Goal: Complete application form

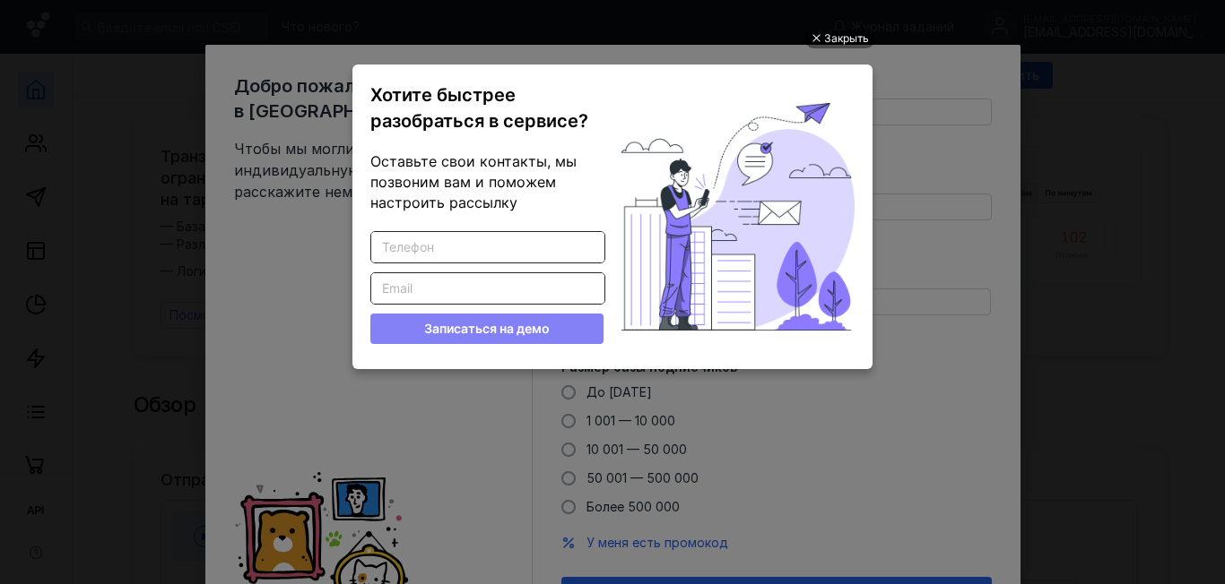
drag, startPoint x: 573, startPoint y: 133, endPoint x: 681, endPoint y: 117, distance: 109.7
click at [681, 117] on div at bounding box center [737, 216] width 233 height 269
click at [868, 35] on div "Закрыть" at bounding box center [846, 39] width 45 height 20
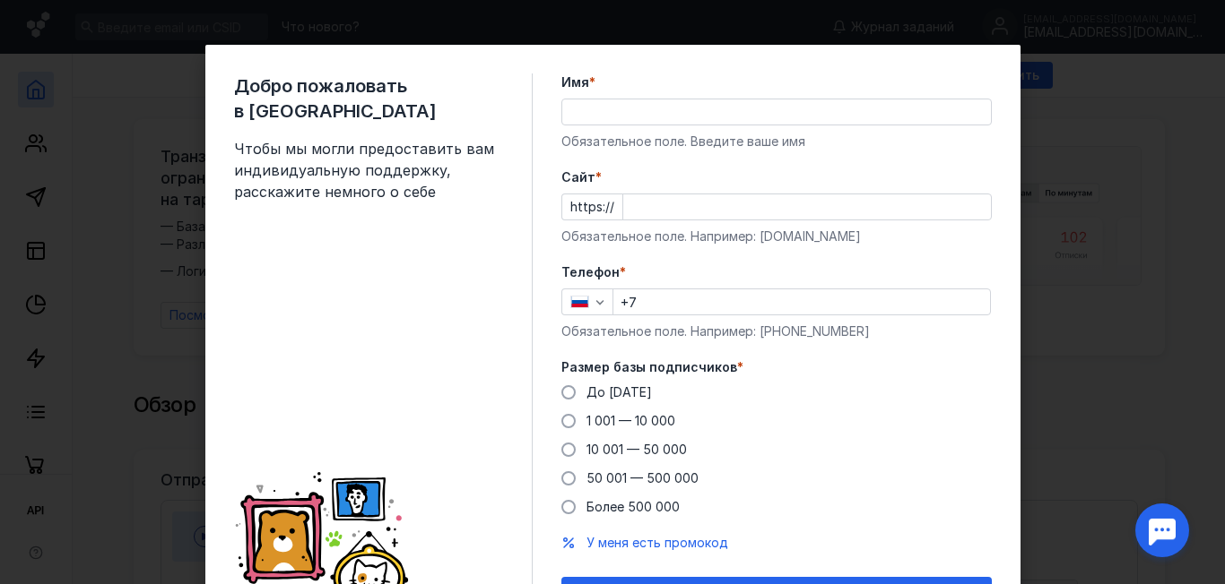
click at [598, 121] on input "Имя *" at bounding box center [776, 112] width 429 height 25
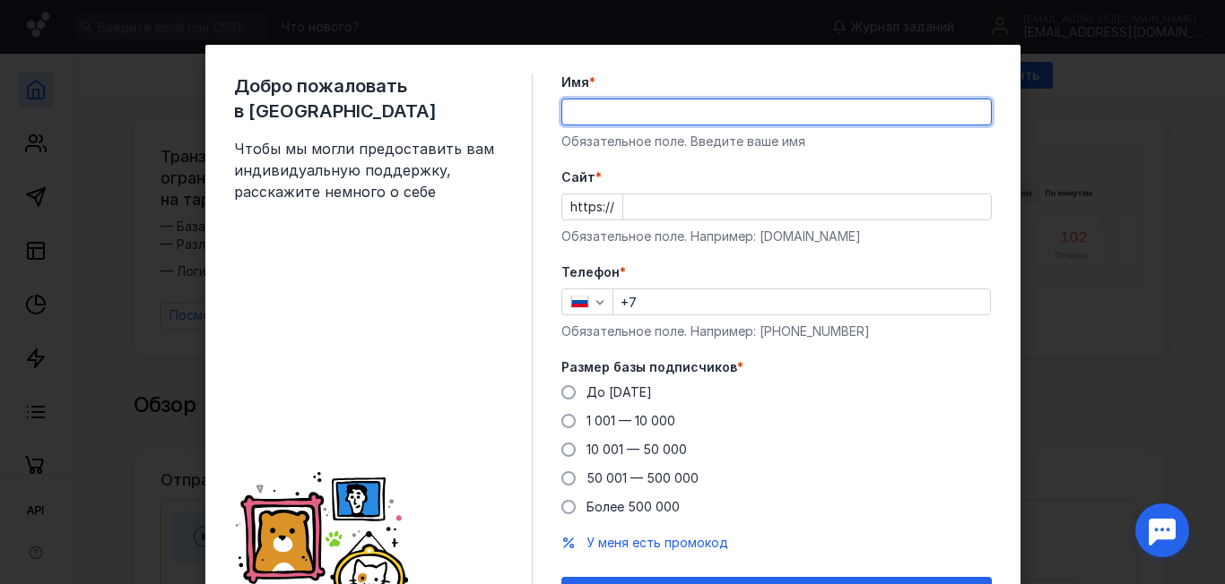
click at [597, 120] on input "Имя *" at bounding box center [776, 112] width 429 height 25
type input "[PERSON_NAME] Новая Жизнь. [PERSON_NAME] Новая Жизнь."
type input "[PHONE_NUMBER]"
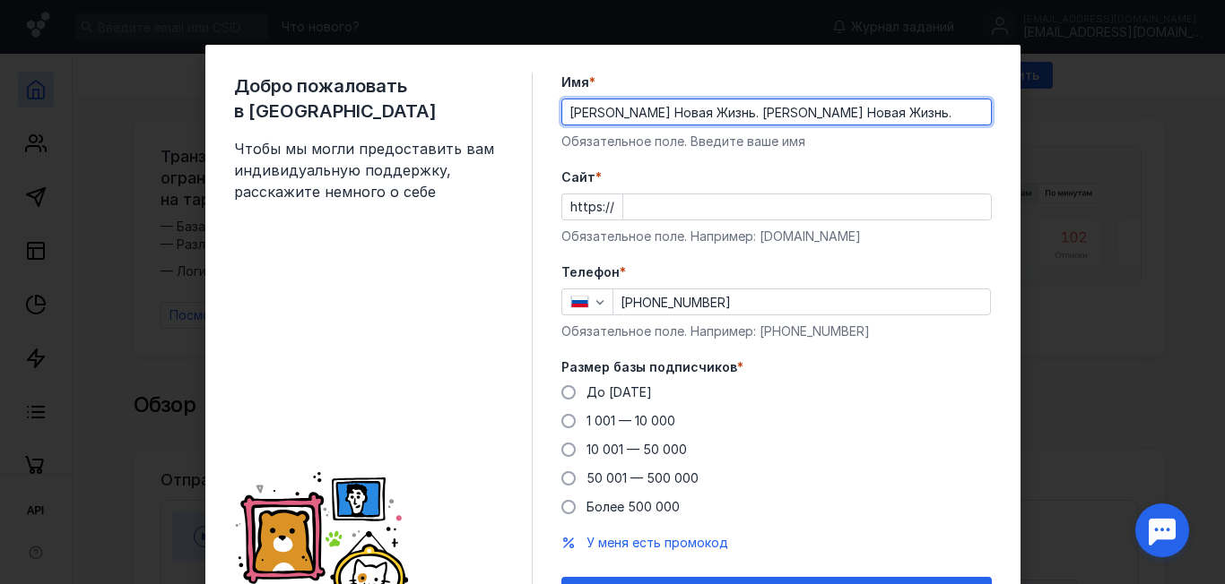
drag, startPoint x: 725, startPoint y: 112, endPoint x: 923, endPoint y: 111, distance: 198.1
click at [923, 111] on input "[PERSON_NAME] Новая Жизнь. [PERSON_NAME] Новая Жизнь." at bounding box center [776, 112] width 429 height 25
type input "[PERSON_NAME] Новая Жизнь."
click at [623, 202] on input "Cайт *" at bounding box center [807, 207] width 368 height 25
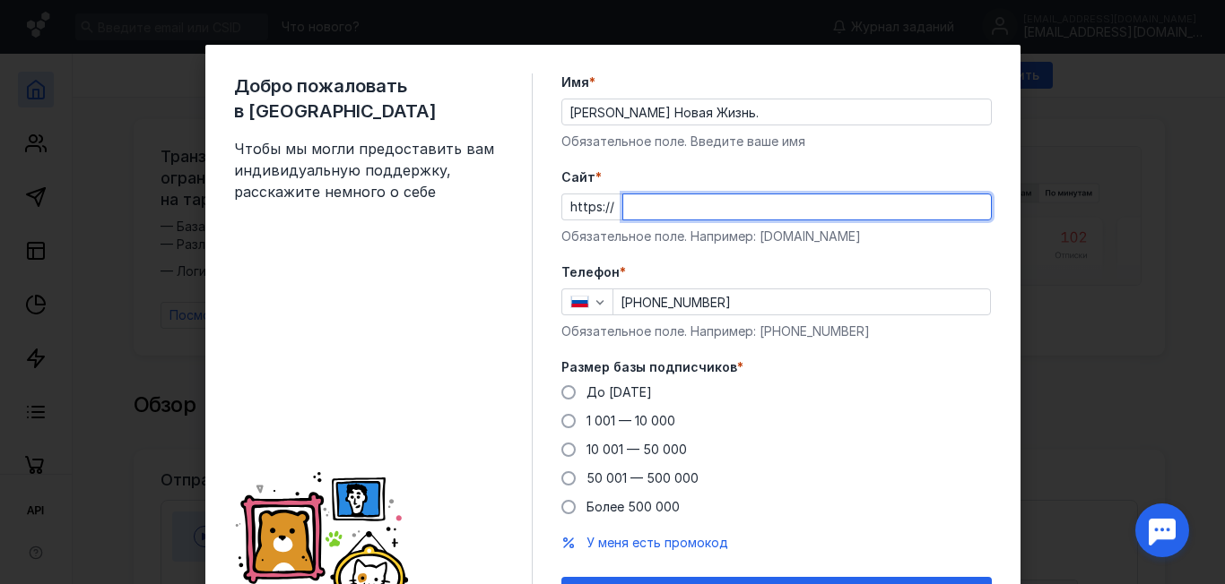
click at [623, 202] on input "Cайт *" at bounding box center [807, 207] width 368 height 25
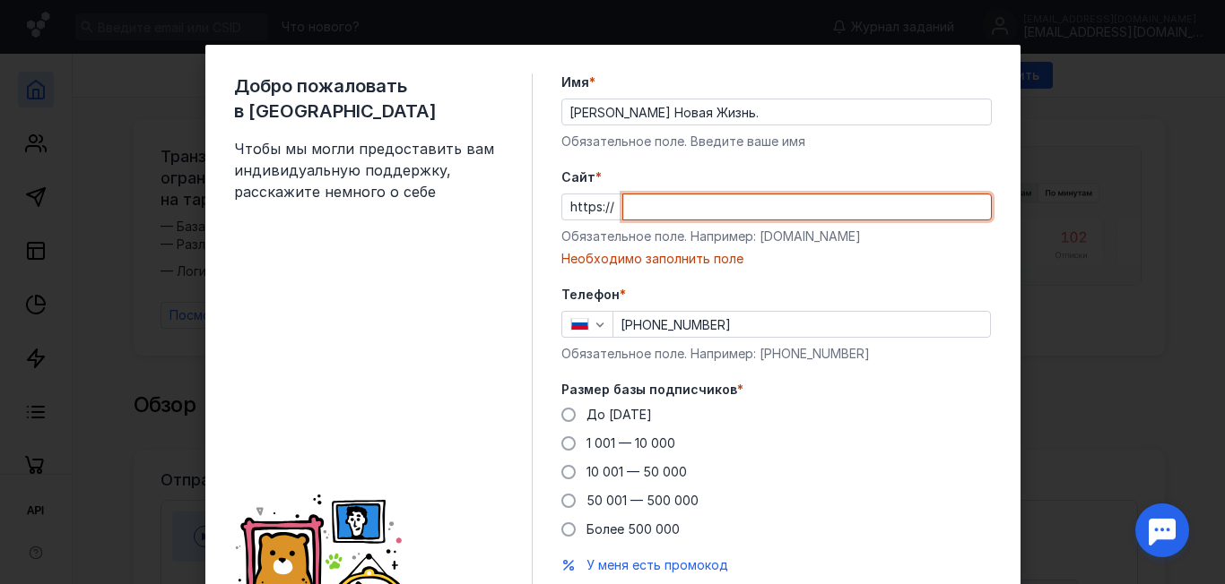
paste input "[DOMAIN_NAME]"
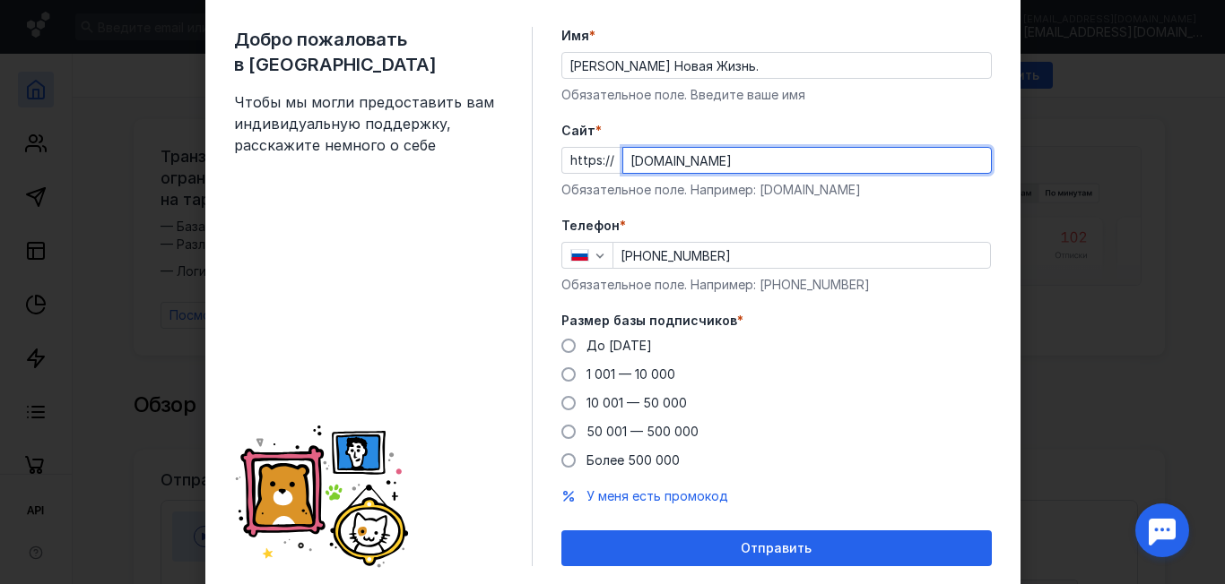
scroll to position [102, 0]
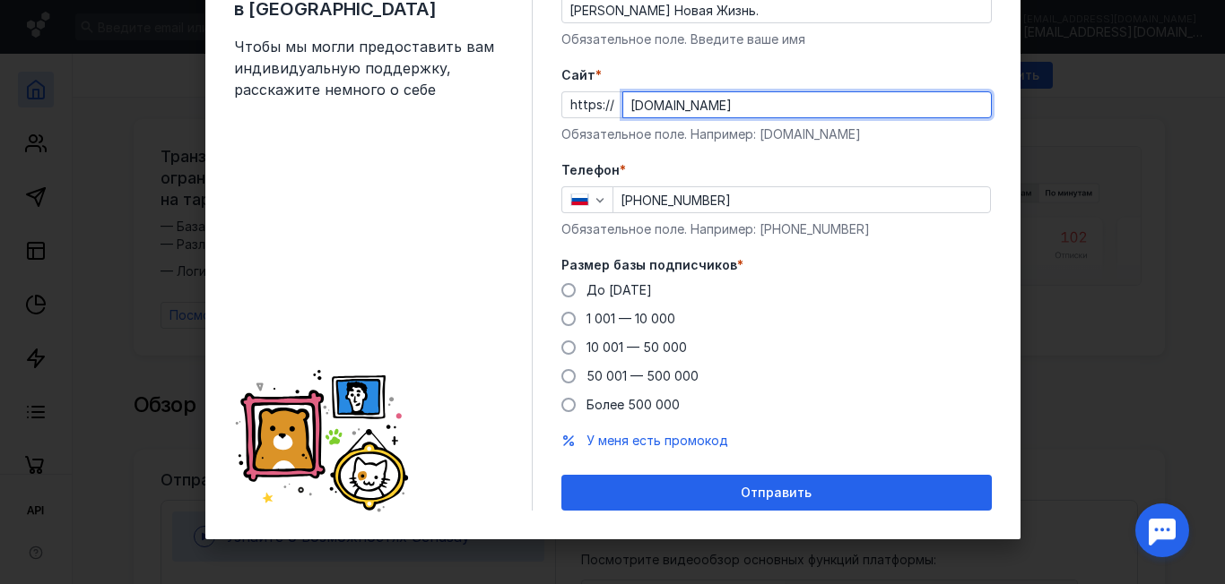
type input "[DOMAIN_NAME]"
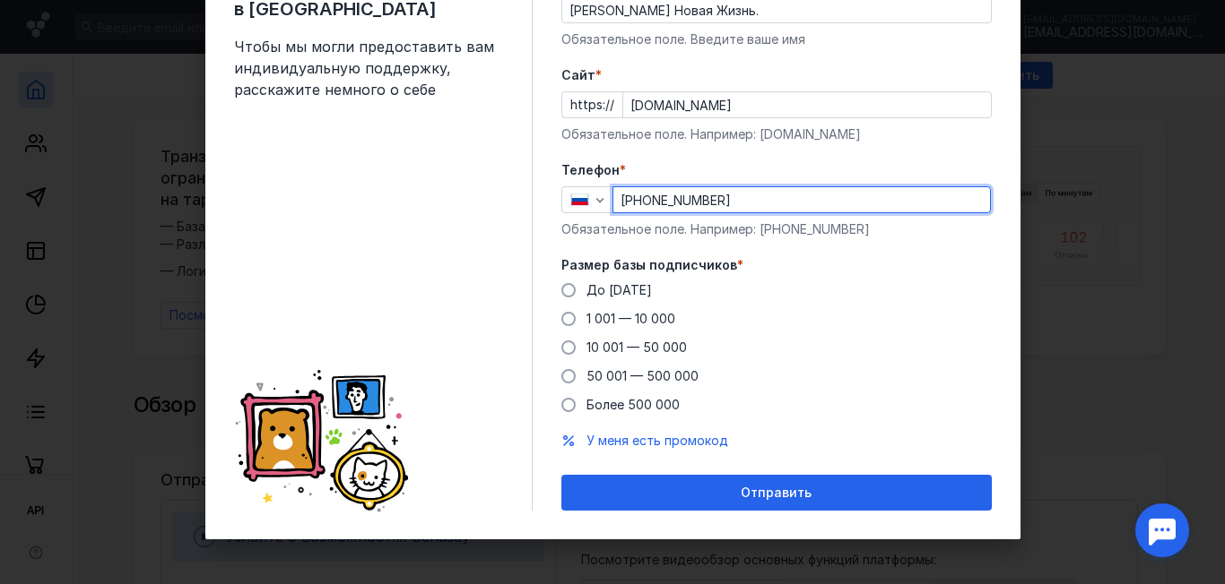
drag, startPoint x: 772, startPoint y: 204, endPoint x: 679, endPoint y: 209, distance: 93.3
click at [663, 203] on input "[PHONE_NUMBER]" at bounding box center [801, 199] width 377 height 25
type input "[PHONE_NUMBER]"
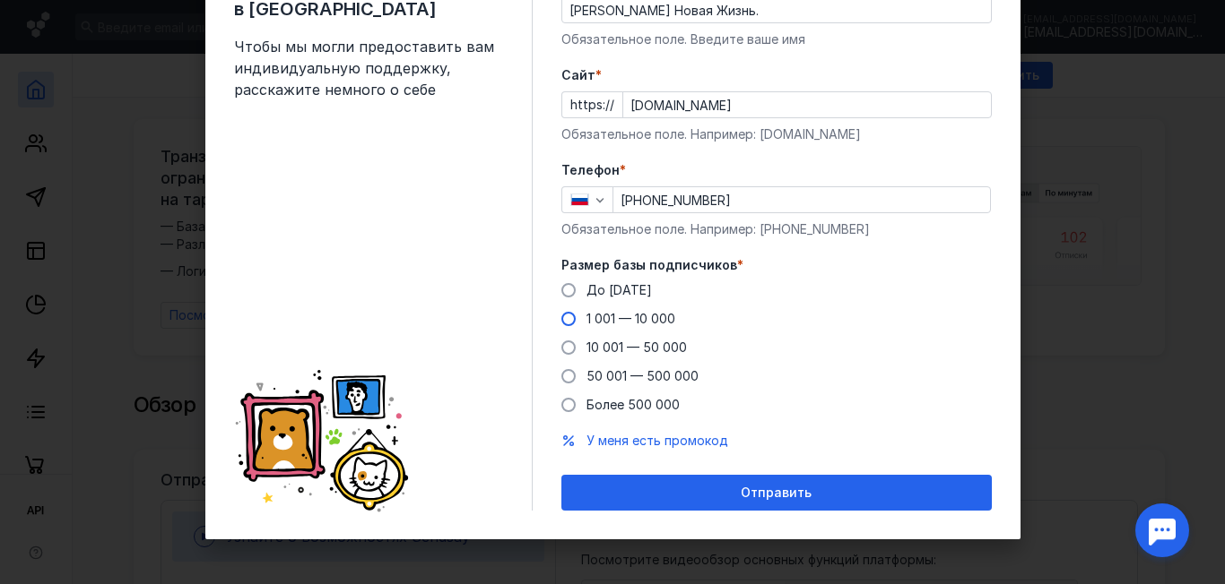
click at [590, 312] on span "1 001 — 10 000" at bounding box center [630, 318] width 89 height 15
click at [0, 0] on input "1 001 — 10 000" at bounding box center [0, 0] width 0 height 0
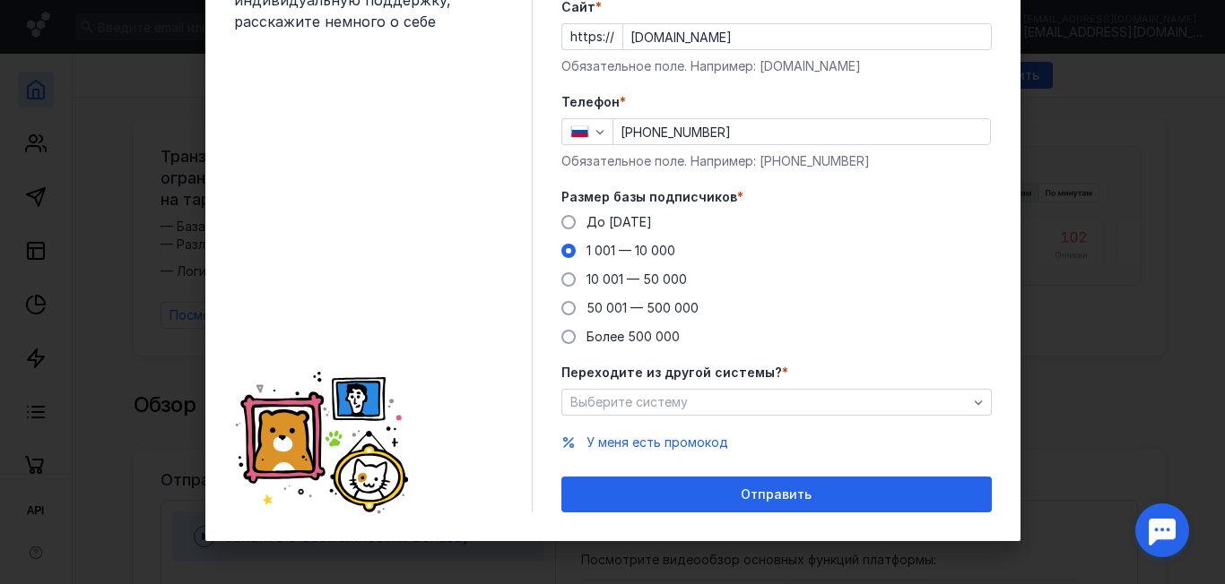
scroll to position [172, 0]
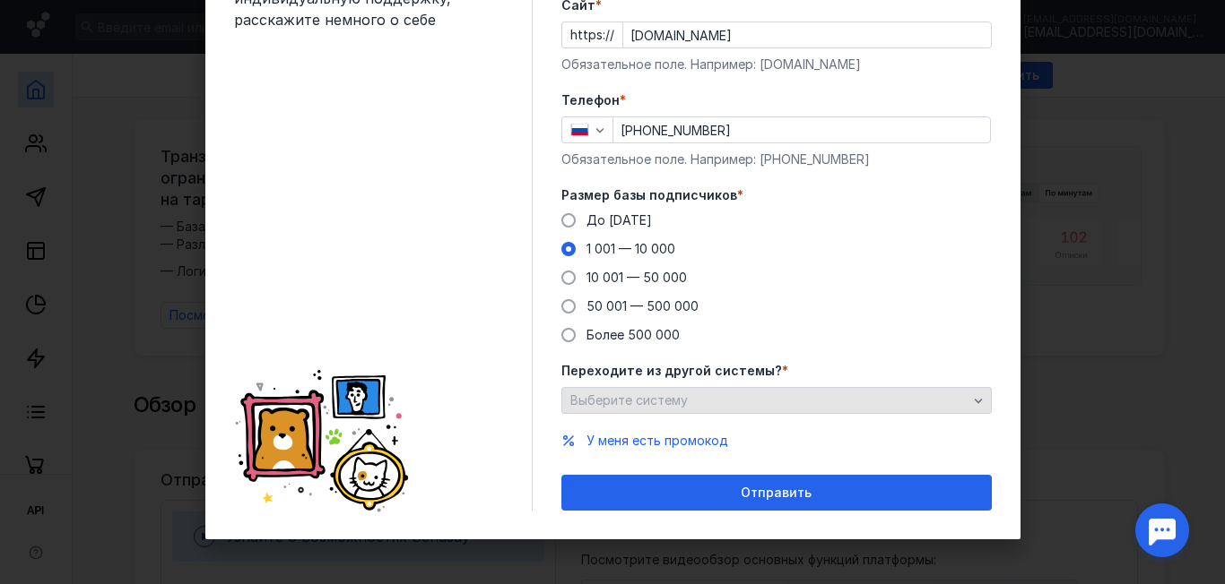
click at [673, 405] on span "Выберите систему" at bounding box center [628, 401] width 117 height 15
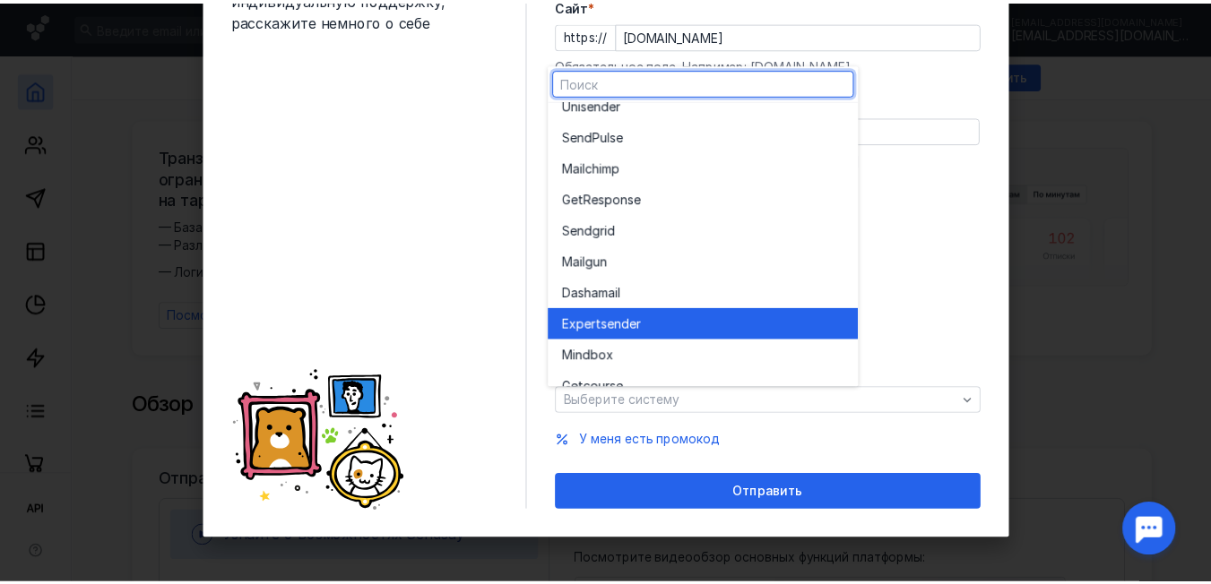
scroll to position [99, 0]
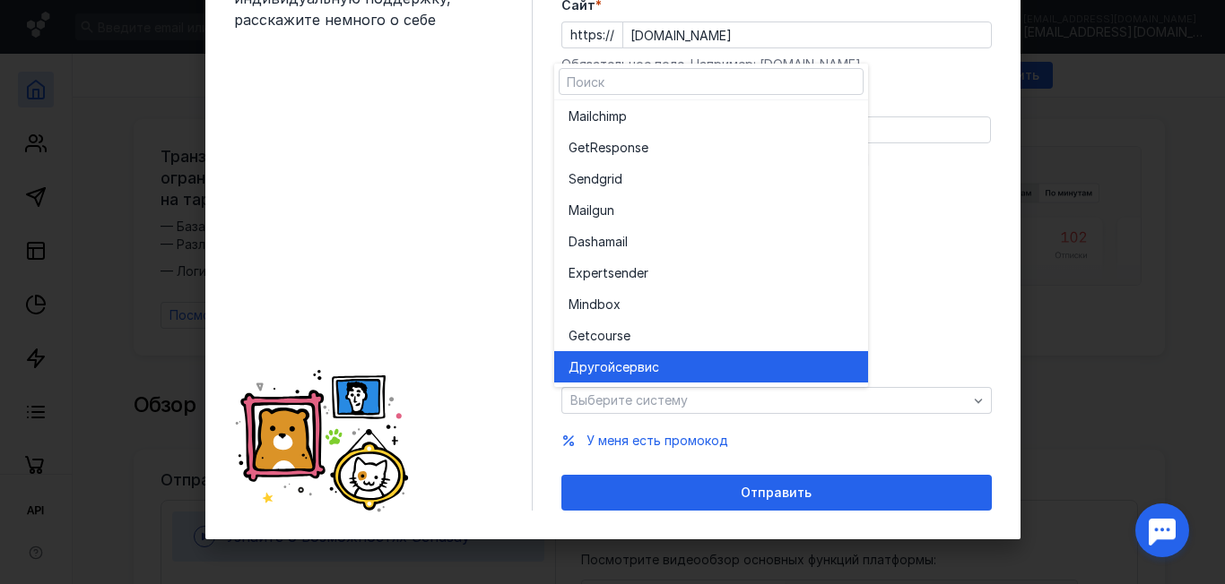
click at [615, 368] on span "сервис" at bounding box center [637, 368] width 44 height 18
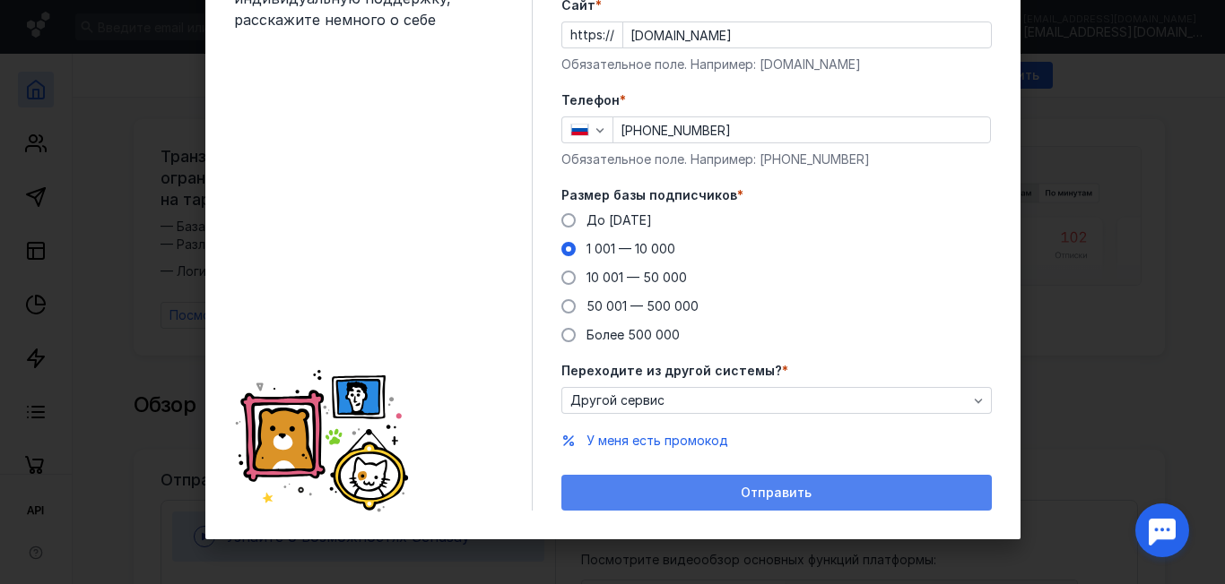
click at [646, 486] on div "Отправить" at bounding box center [776, 493] width 412 height 15
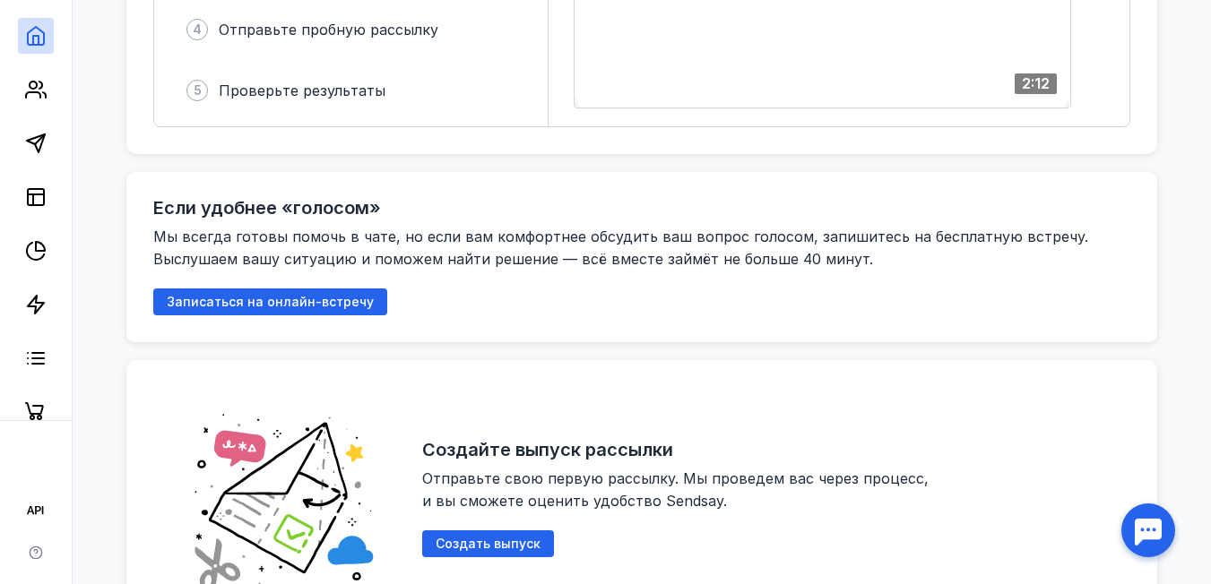
scroll to position [777, 0]
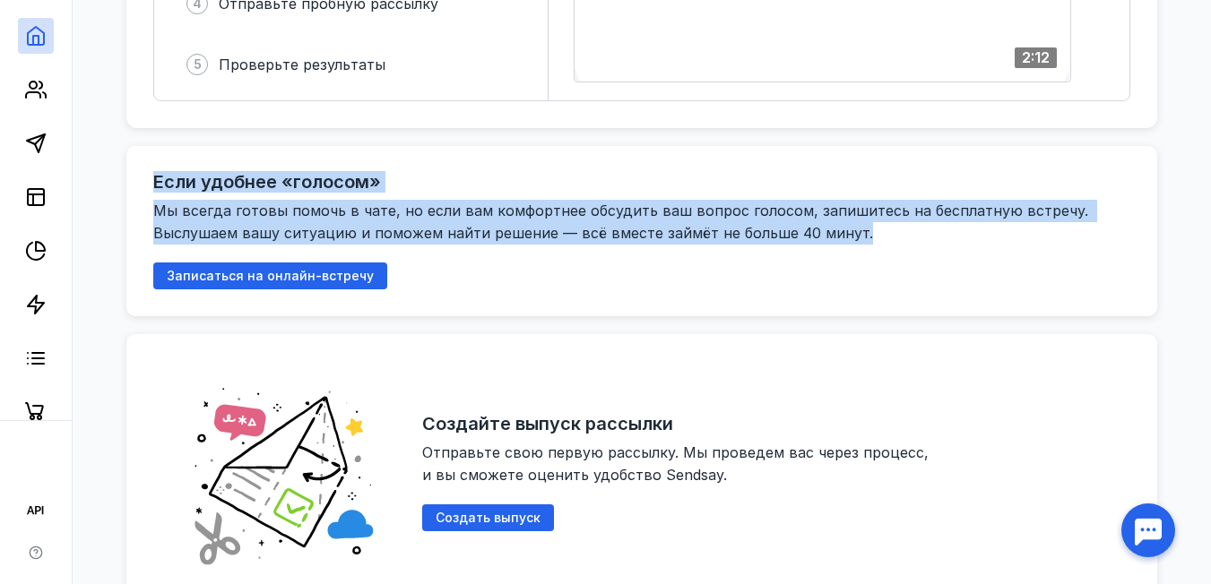
drag, startPoint x: 879, startPoint y: 225, endPoint x: 161, endPoint y: 174, distance: 719.9
click at [161, 174] on div "Если удобнее «голосом» Мы всегда готовы помочь в чате, но если вам комфортнее о…" at bounding box center [641, 209] width 977 height 72
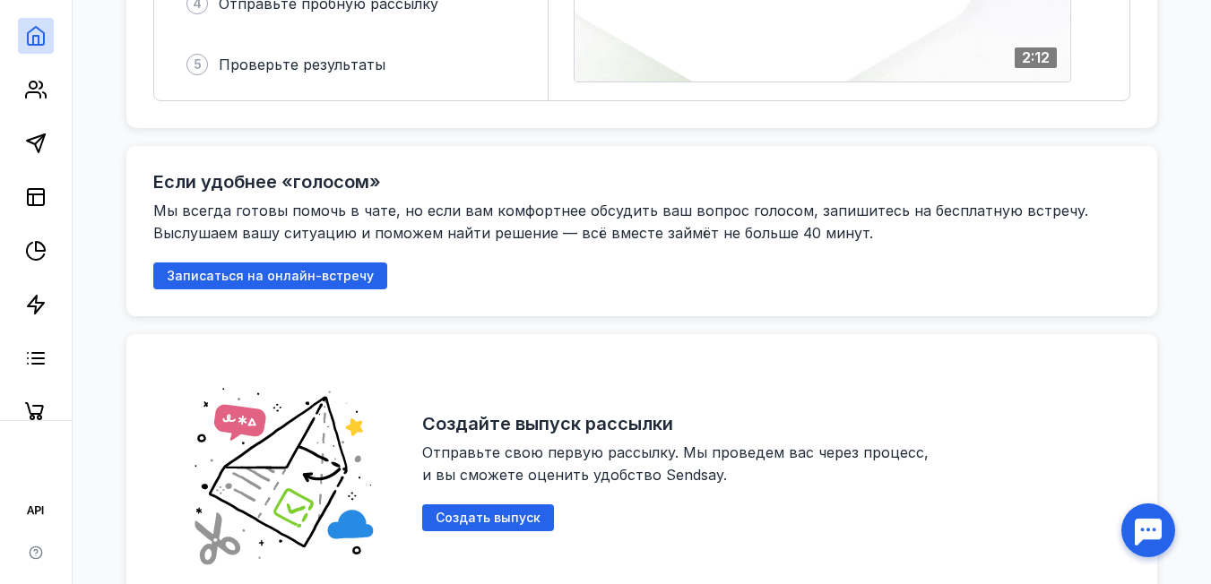
click at [421, 259] on div "Если удобнее «голосом» Мы всегда готовы помочь в чате, но если вам комфортнее о…" at bounding box center [641, 231] width 977 height 117
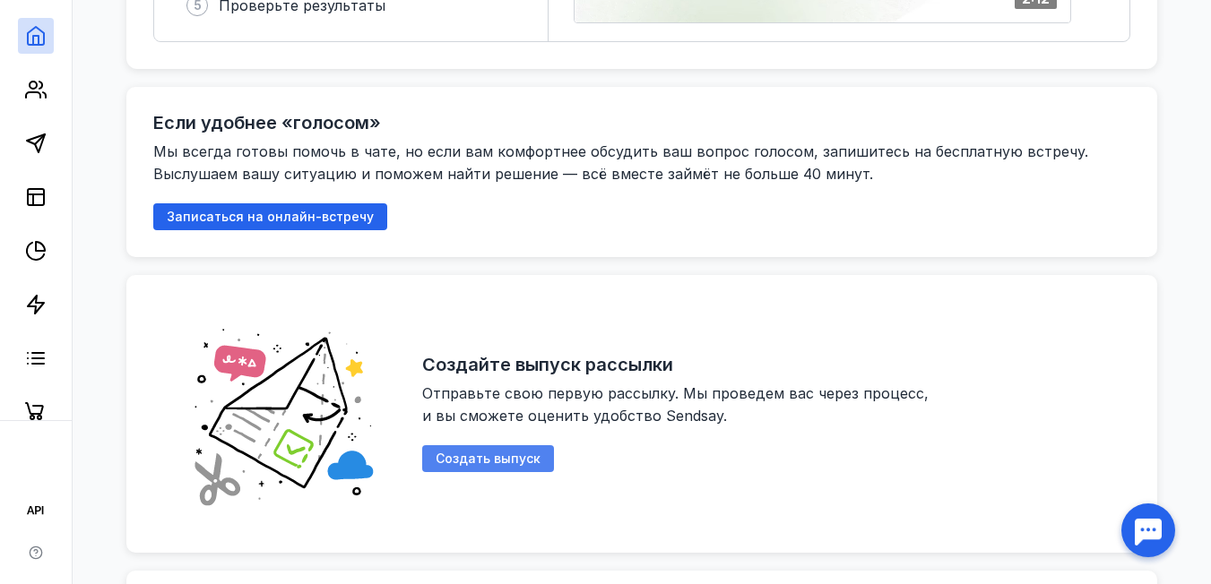
scroll to position [598, 0]
